Goal: Information Seeking & Learning: Learn about a topic

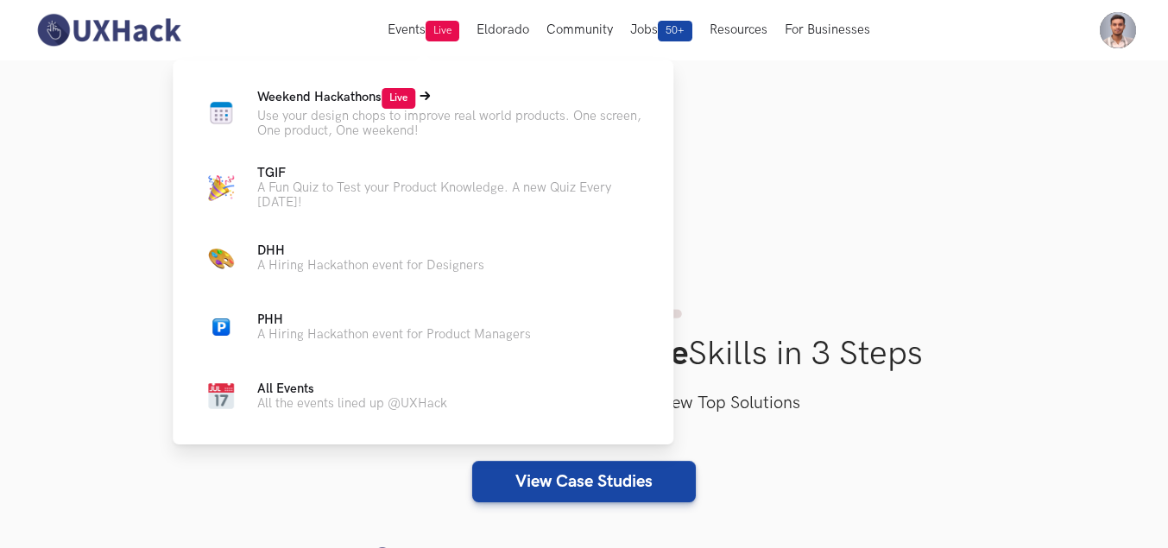
click at [355, 99] on span "Weekend Hackathons Live" at bounding box center [336, 97] width 158 height 15
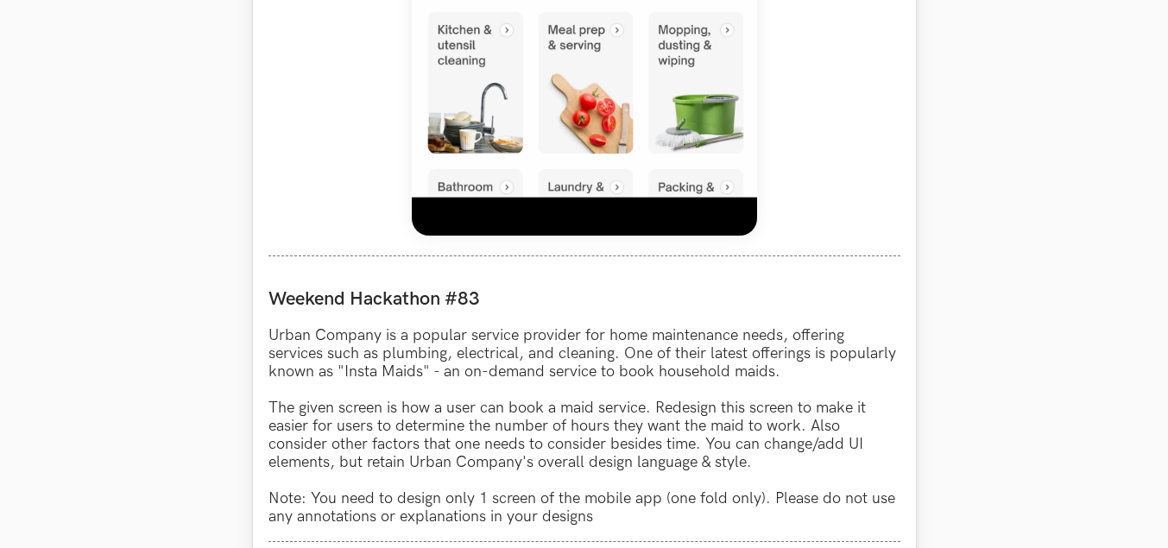
scroll to position [1381, 0]
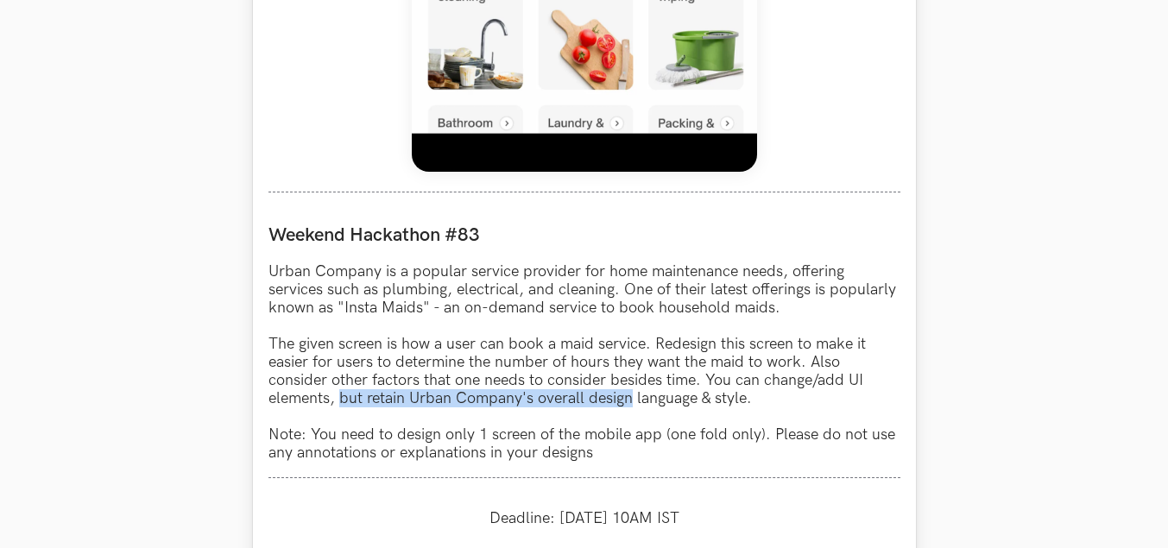
drag, startPoint x: 341, startPoint y: 400, endPoint x: 634, endPoint y: 395, distance: 292.7
click at [634, 395] on p "Urban Company is a popular service provider for home maintenance needs, offerin…" at bounding box center [584, 361] width 632 height 199
copy p "but retain Urban Company's overall design"
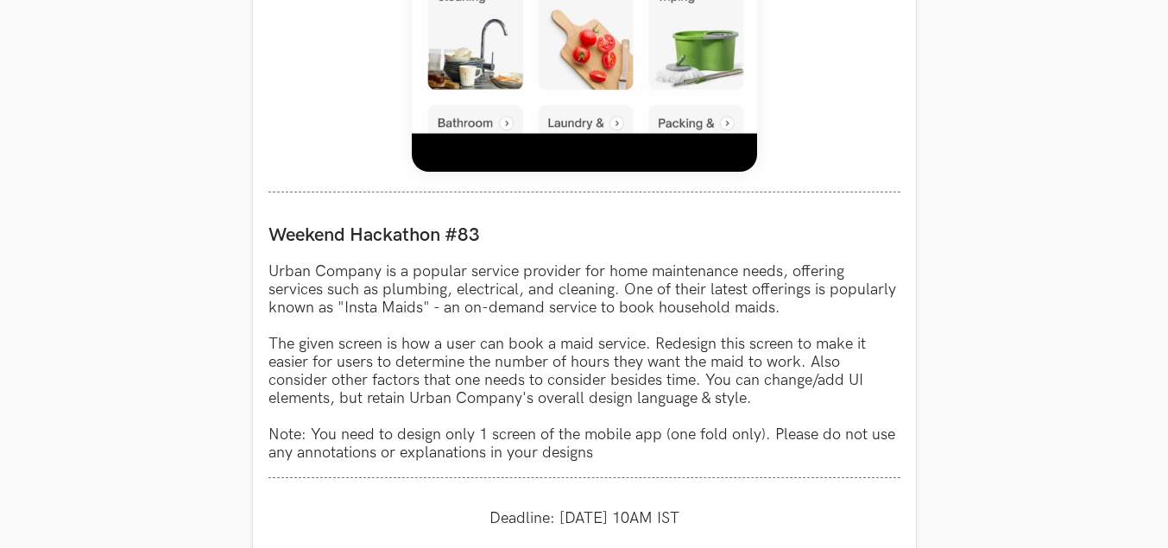
click at [1110, 240] on section "Weekend Hackathons One screen, one product, one weekend Use your design chops t…" at bounding box center [584, 81] width 1168 height 2804
